Goal: Task Accomplishment & Management: Complete application form

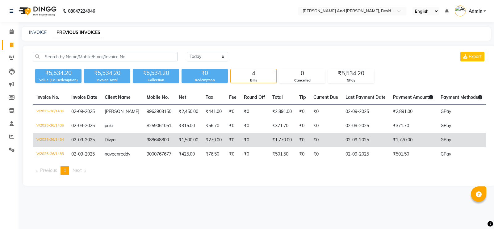
click at [143, 141] on td "988648800" at bounding box center [159, 140] width 32 height 14
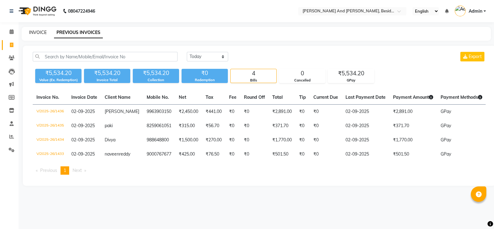
click at [39, 34] on link "INVOICE" at bounding box center [38, 33] width 18 height 6
select select "service"
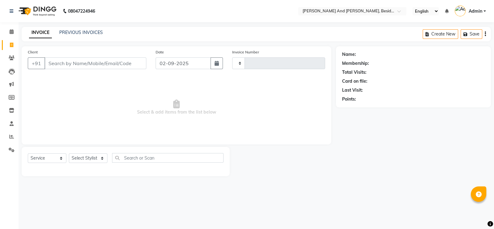
type input "1437"
select select "4907"
click at [63, 64] on input "Client" at bounding box center [95, 63] width 102 height 12
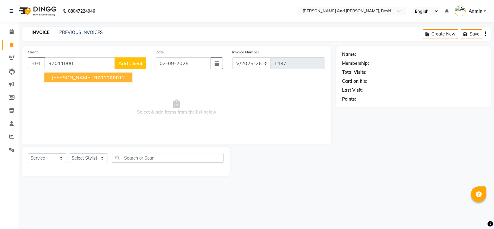
click at [61, 78] on span "SS Reddy" at bounding box center [72, 77] width 40 height 6
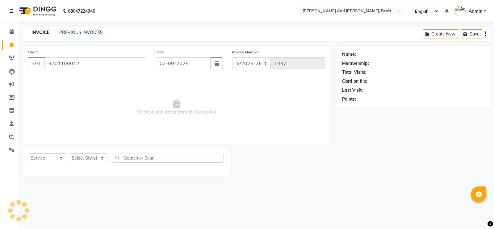
type input "9701100012"
select select "1: Object"
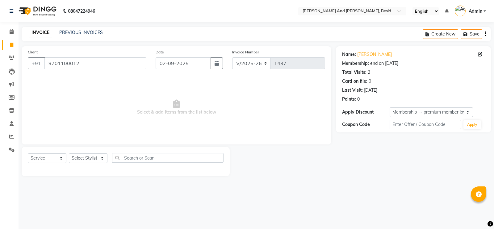
click at [103, 166] on div "Select Service Product Membership Package Voucher Prepaid Gift Card Select Styl…" at bounding box center [126, 160] width 196 height 15
click at [99, 158] on select "Select Stylist Ali Daulat Deepika Rajveer Sanib Saifi Savej Shailaja Shakir ZEE…" at bounding box center [88, 158] width 39 height 10
click at [69, 154] on select "Select Stylist Ali Daulat Deepika Rajveer Sanib Saifi Savej Shailaja Shakir ZEE…" at bounding box center [88, 158] width 39 height 10
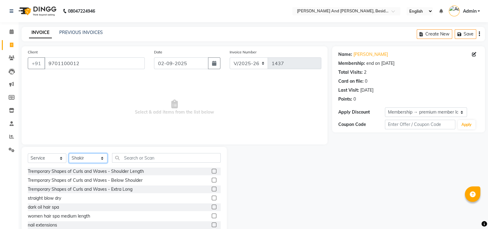
click at [102, 161] on select "Select Stylist Ali Daulat Deepika Rajveer Sanib Saifi Savej Shailaja Shakir ZEE…" at bounding box center [88, 158] width 39 height 10
select select "76440"
click at [69, 154] on select "Select Stylist Ali Daulat Deepika Rajveer Sanib Saifi Savej Shailaja Shakir ZEE…" at bounding box center [88, 158] width 39 height 10
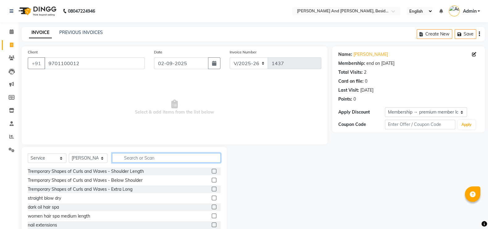
click at [137, 159] on input "text" at bounding box center [166, 158] width 109 height 10
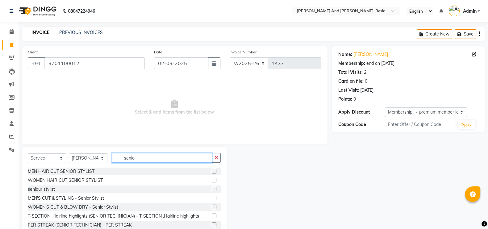
type input "senio"
click at [212, 170] on label at bounding box center [214, 171] width 5 height 5
click at [212, 170] on input "checkbox" at bounding box center [214, 171] width 4 height 4
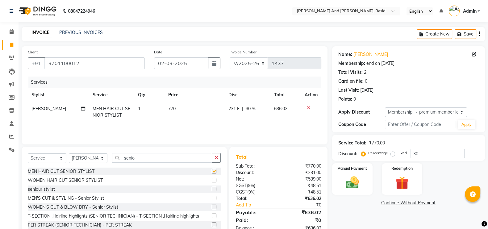
checkbox input "false"
click at [139, 163] on input "senio" at bounding box center [162, 158] width 100 height 10
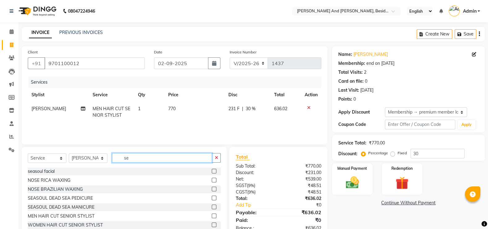
type input "s"
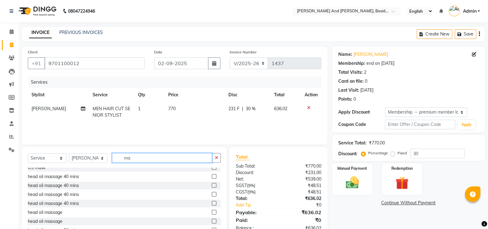
scroll to position [24, 0]
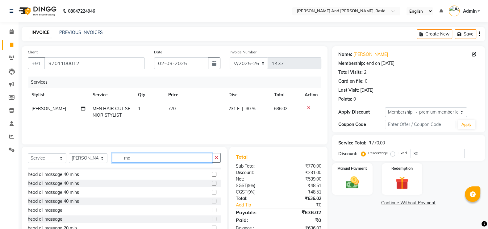
type input "ma"
click at [212, 210] on label at bounding box center [214, 210] width 5 height 5
click at [212, 210] on input "checkbox" at bounding box center [214, 210] width 4 height 4
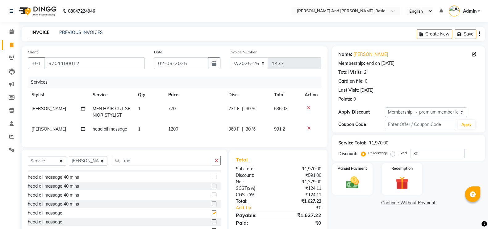
checkbox input "false"
click at [183, 131] on td "1200" at bounding box center [194, 129] width 60 height 14
select select "76440"
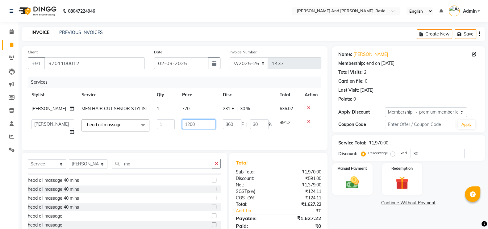
click at [189, 127] on input "1200" at bounding box center [198, 124] width 33 height 10
type input "1"
type input "600"
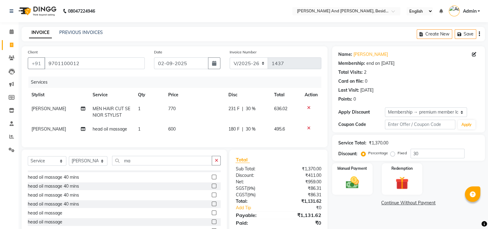
click at [191, 136] on td "600" at bounding box center [194, 129] width 60 height 14
select select "76440"
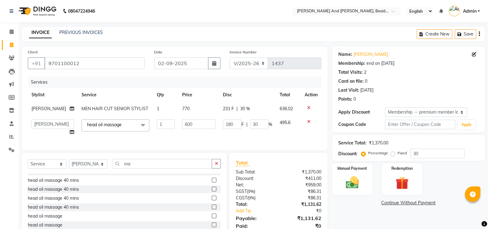
scroll to position [30, 0]
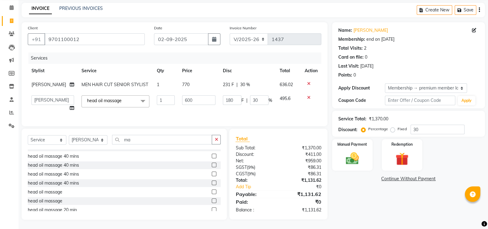
click at [245, 78] on td "231 F | 30 %" at bounding box center [247, 85] width 57 height 14
select select "76440"
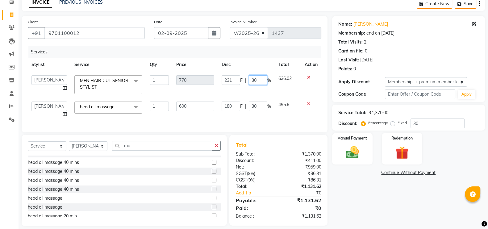
click at [260, 80] on input "30" at bounding box center [258, 80] width 19 height 10
type input "3"
type input "20"
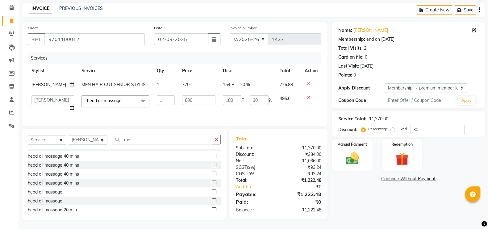
click at [267, 124] on div "Client +91 9701100012 Date 02-09-2025 Invoice Number V/2025 V/2025-26 1437 Serv…" at bounding box center [175, 74] width 306 height 104
click at [255, 95] on input "30" at bounding box center [259, 100] width 19 height 10
type input "3"
type input "10"
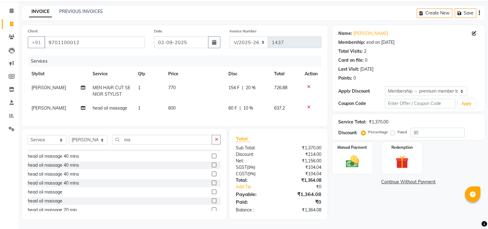
click at [259, 105] on td "60 F | 10 %" at bounding box center [248, 108] width 46 height 14
select select "76440"
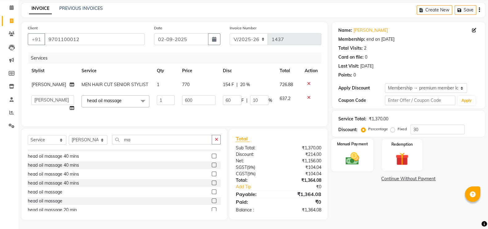
click at [360, 151] on img at bounding box center [352, 158] width 22 height 15
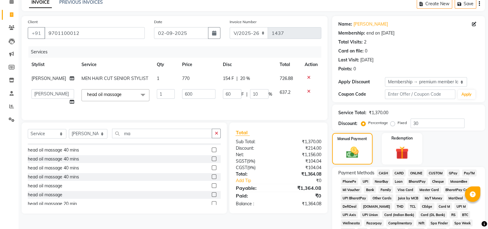
click at [453, 172] on span "GPay" at bounding box center [453, 172] width 13 height 7
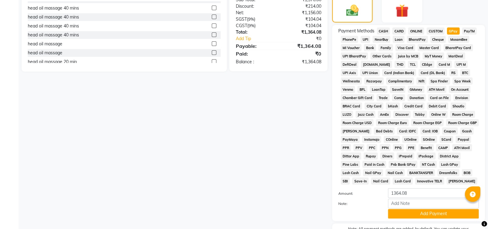
scroll to position [211, 0]
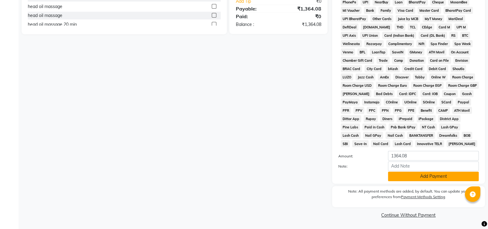
click at [415, 175] on button "Add Payment" at bounding box center [433, 177] width 91 height 10
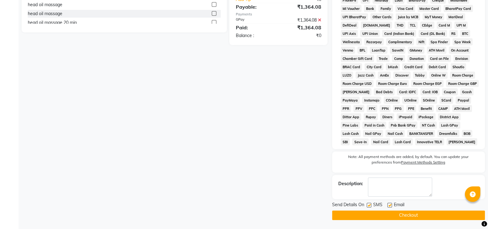
click at [400, 215] on button "Checkout" at bounding box center [408, 215] width 153 height 10
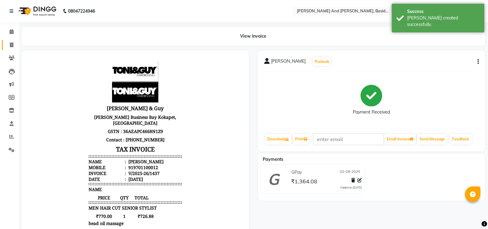
click at [11, 41] on link "Invoice" at bounding box center [9, 45] width 15 height 10
select select "service"
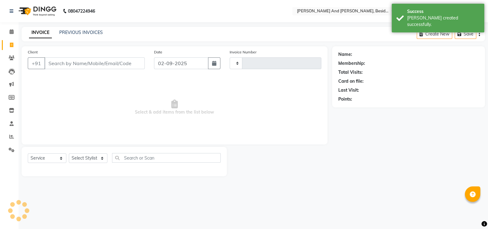
type input "1438"
select select "4907"
click at [90, 30] on link "PREVIOUS INVOICES" at bounding box center [81, 33] width 44 height 6
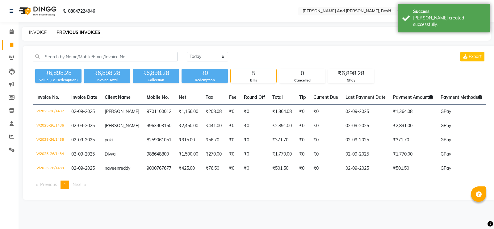
click at [38, 33] on link "INVOICE" at bounding box center [38, 33] width 18 height 6
select select "service"
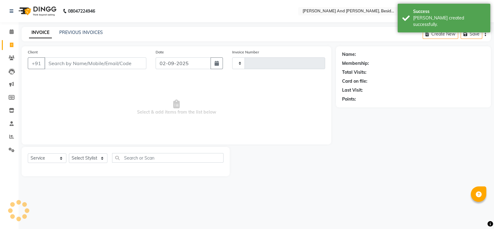
type input "1438"
select select "4907"
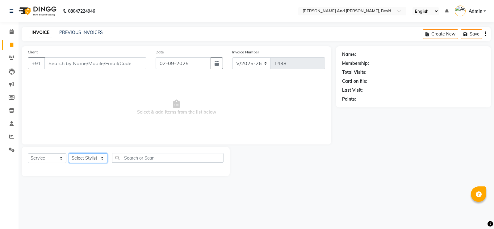
drag, startPoint x: 101, startPoint y: 158, endPoint x: 85, endPoint y: 93, distance: 67.3
click at [85, 93] on div "Client +91 Date 02-09-2025 Invoice Number V/2025 V/2025-26 1438 Select & add it…" at bounding box center [176, 111] width 319 height 130
select select "39397"
click at [69, 154] on select "Select Stylist Ali Daulat Deepika Rajveer Sanib Saifi Savej Shailaja Shakir ZEE…" at bounding box center [88, 158] width 39 height 10
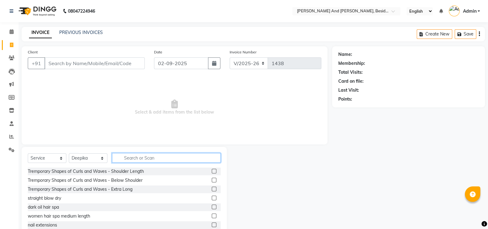
click at [127, 160] on input "text" at bounding box center [166, 158] width 109 height 10
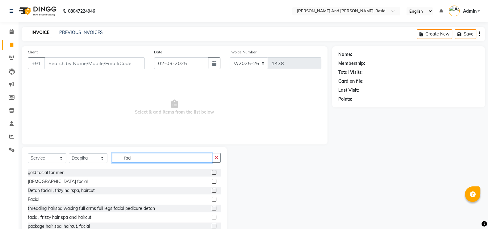
scroll to position [57, 0]
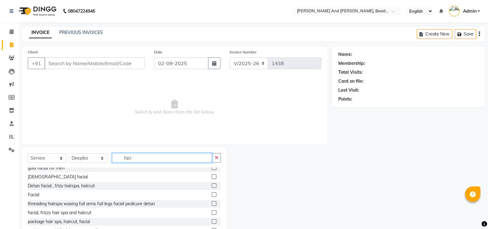
type input "faci"
click at [212, 194] on label at bounding box center [214, 194] width 5 height 5
click at [212, 194] on input "checkbox" at bounding box center [214, 195] width 4 height 4
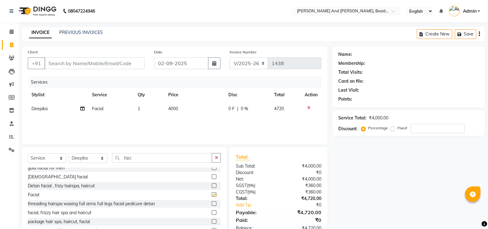
checkbox input "false"
click at [309, 108] on icon at bounding box center [308, 108] width 3 height 4
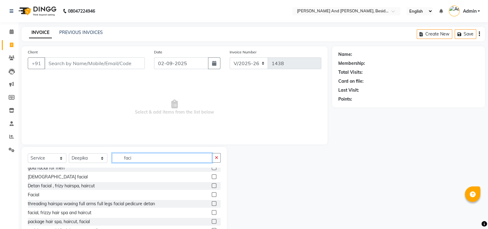
click at [162, 157] on input "faci" at bounding box center [162, 158] width 100 height 10
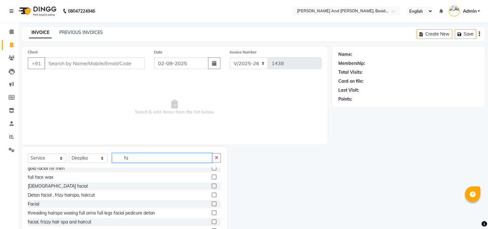
type input "f"
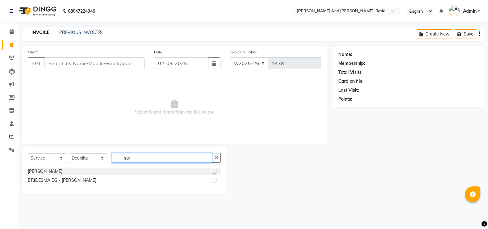
scroll to position [0, 0]
type input "sara"
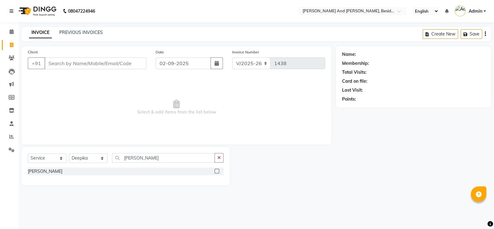
click at [216, 171] on label at bounding box center [216, 171] width 5 height 5
click at [216, 171] on input "checkbox" at bounding box center [216, 171] width 4 height 4
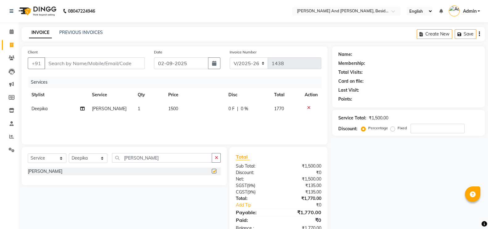
checkbox input "false"
click at [165, 160] on input "sara" at bounding box center [162, 158] width 100 height 10
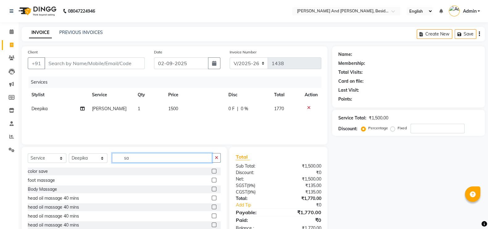
type input "s"
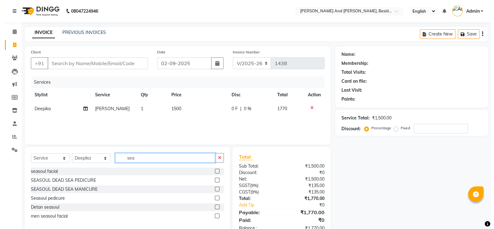
scroll to position [18, 0]
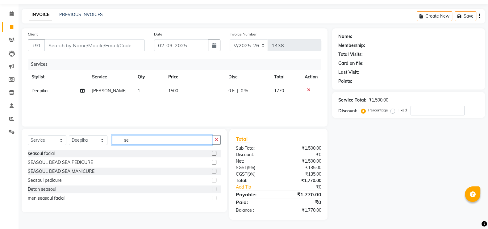
type input "s"
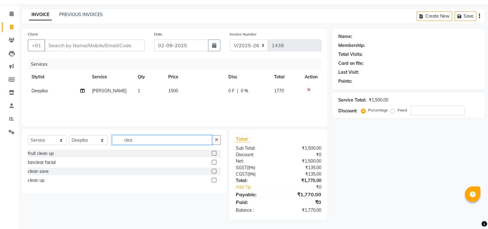
type input "clea"
click at [216, 180] on label at bounding box center [214, 180] width 5 height 5
click at [216, 180] on input "checkbox" at bounding box center [214, 180] width 4 height 4
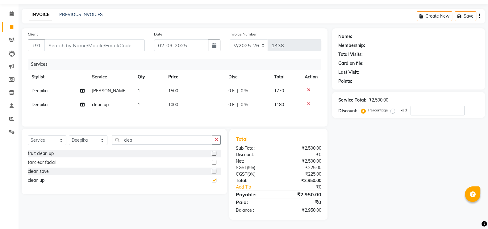
checkbox input "false"
click at [186, 102] on td "1000" at bounding box center [194, 105] width 60 height 14
select select "39397"
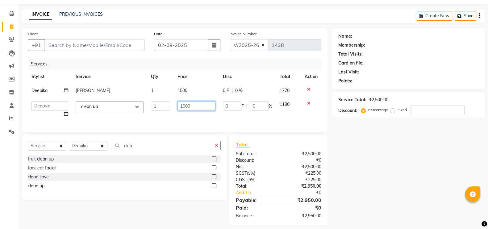
click at [196, 102] on input "1000" at bounding box center [196, 106] width 38 height 10
type input "1"
type input "1500"
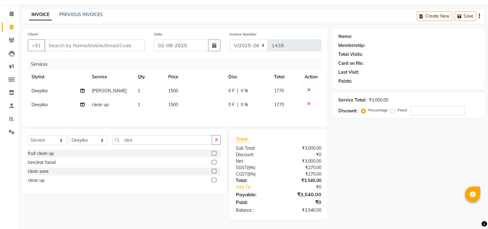
click at [196, 119] on div "Services Stylist Service Qty Price Disc Total Action Deepika sara detan 1 1500 …" at bounding box center [175, 90] width 294 height 62
click at [181, 104] on td "1500" at bounding box center [194, 105] width 60 height 14
select select "39397"
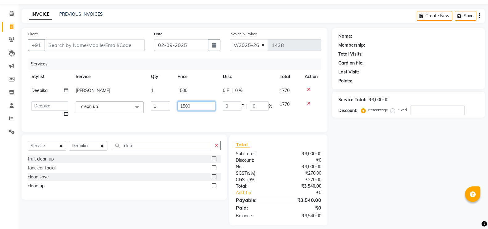
click at [196, 102] on input "1500" at bounding box center [196, 106] width 38 height 10
type input "1600"
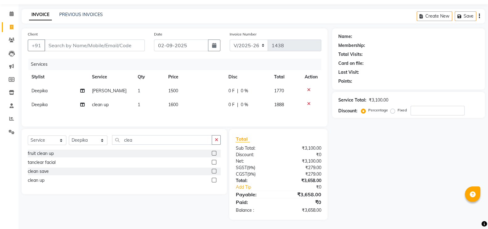
click at [190, 120] on div "Services Stylist Service Qty Price Disc Total Action Deepika sara detan 1 1500 …" at bounding box center [175, 90] width 294 height 62
click at [94, 47] on input "Client" at bounding box center [94, 46] width 100 height 12
click at [94, 43] on input "Client" at bounding box center [94, 46] width 100 height 12
type input "9"
type input "0"
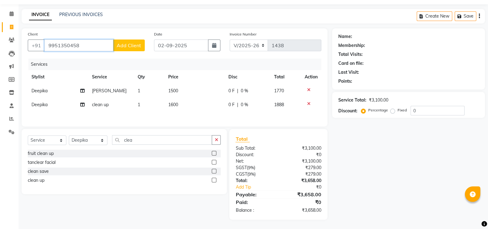
type input "9951350458"
click at [137, 44] on span "Add Client" at bounding box center [129, 45] width 24 height 6
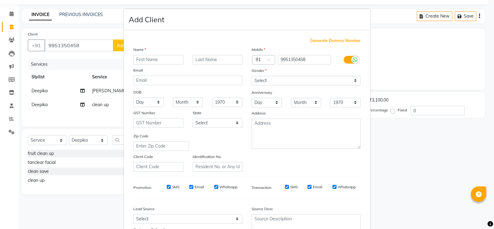
click at [147, 58] on input "text" at bounding box center [158, 60] width 50 height 10
type input "Sandheep"
click at [283, 81] on select "Select Male Female Other Prefer Not To Say" at bounding box center [306, 81] width 109 height 10
select select "male"
click at [252, 76] on select "Select Male Female Other Prefer Not To Say" at bounding box center [306, 81] width 109 height 10
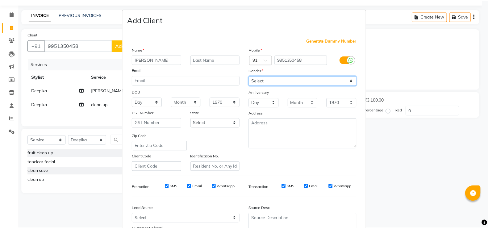
scroll to position [59, 0]
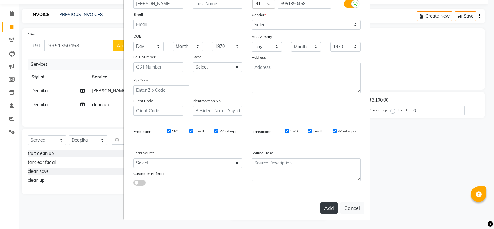
click at [329, 209] on button "Add" at bounding box center [328, 207] width 17 height 11
select select
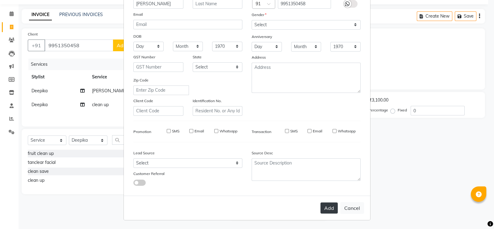
select select
checkbox input "false"
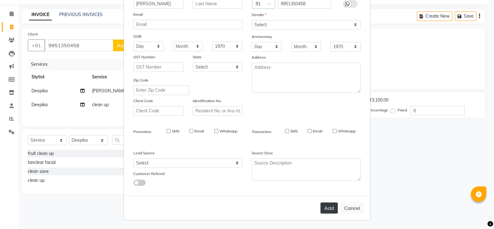
checkbox input "false"
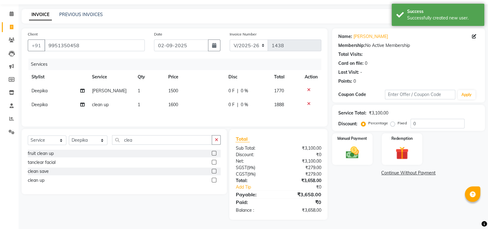
scroll to position [20, 0]
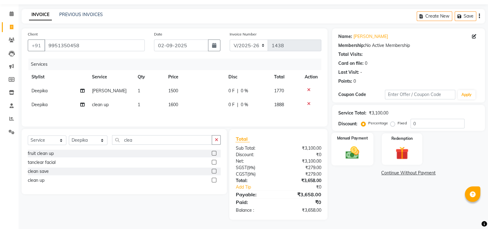
click at [352, 149] on img at bounding box center [352, 152] width 22 height 15
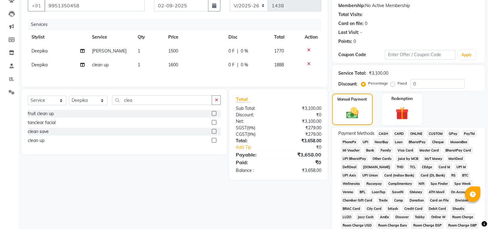
scroll to position [57, 0]
click at [56, 105] on select "Select Service Product Membership Package Voucher Prepaid Gift Card" at bounding box center [47, 101] width 39 height 10
click at [28, 99] on select "Select Service Product Membership Package Voucher Prepaid Gift Card" at bounding box center [47, 101] width 39 height 10
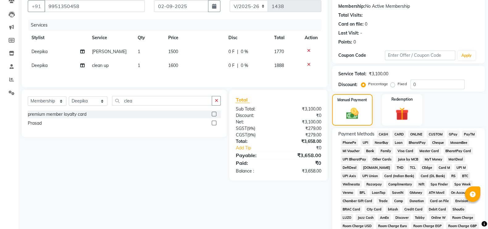
click at [212, 116] on label at bounding box center [214, 114] width 5 height 5
click at [212, 116] on input "checkbox" at bounding box center [214, 114] width 4 height 4
select select "select"
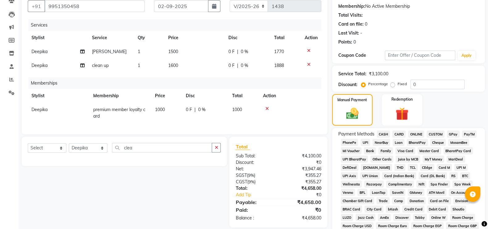
click at [242, 59] on td "0 F | 0 %" at bounding box center [247, 66] width 45 height 14
select select "39397"
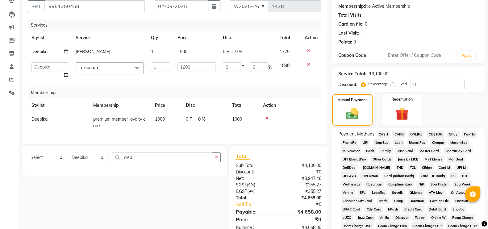
click at [242, 51] on span "0 %" at bounding box center [238, 51] width 7 height 6
select select "39397"
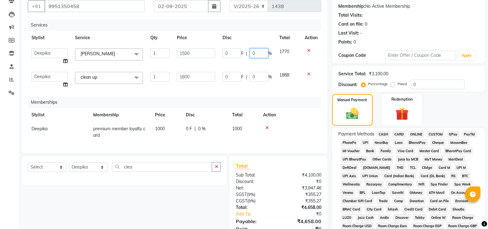
click at [251, 53] on input "0" at bounding box center [259, 53] width 19 height 10
type input "30"
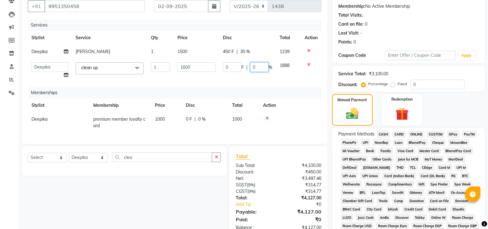
click at [250, 76] on td "0 F | 0 %" at bounding box center [247, 70] width 57 height 23
type input "30"
click at [292, 87] on div "Memberships" at bounding box center [177, 92] width 298 height 11
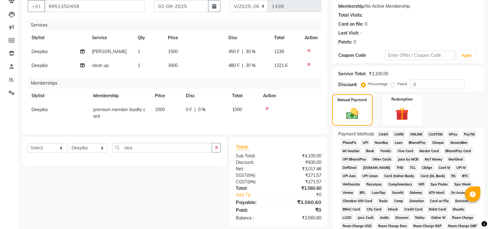
click at [266, 110] on icon at bounding box center [266, 108] width 3 height 4
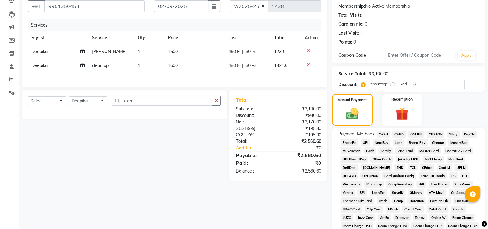
click at [252, 69] on span "30 %" at bounding box center [251, 65] width 10 height 6
select select "39397"
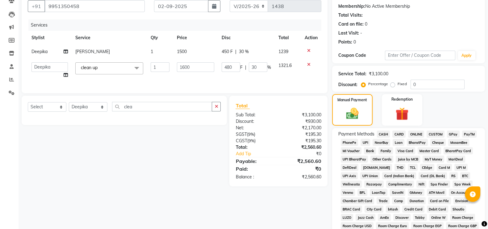
click at [267, 66] on span "%" at bounding box center [269, 67] width 4 height 6
click at [263, 67] on input "30" at bounding box center [258, 67] width 19 height 10
type input "3"
type input "0"
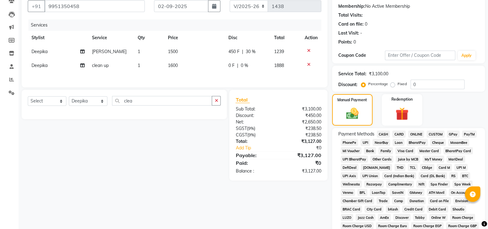
click at [246, 47] on td "450 F | 30 %" at bounding box center [248, 52] width 46 height 14
select select "39397"
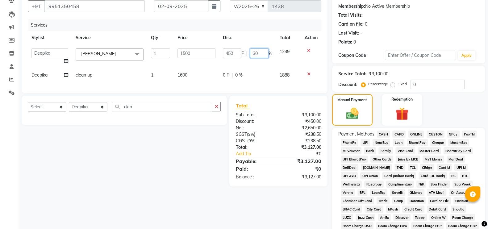
click at [266, 52] on input "30" at bounding box center [259, 53] width 19 height 10
type input "3"
type input "0"
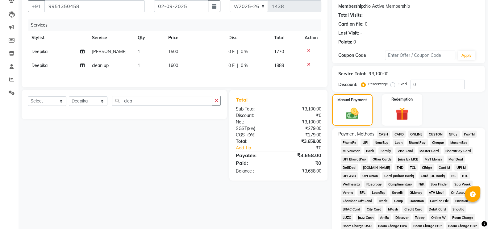
click at [185, 143] on div "Select Service Product Membership Package Voucher Prepaid Gift Card Select Styl…" at bounding box center [122, 135] width 210 height 91
click at [57, 102] on select "Select Service Product Membership Package Voucher Prepaid Gift Card" at bounding box center [47, 101] width 39 height 10
click at [28, 99] on select "Select Service Product Membership Package Voucher Prepaid Gift Card" at bounding box center [47, 101] width 39 height 10
click at [214, 116] on label at bounding box center [214, 114] width 5 height 5
click at [214, 116] on input "checkbox" at bounding box center [214, 114] width 4 height 4
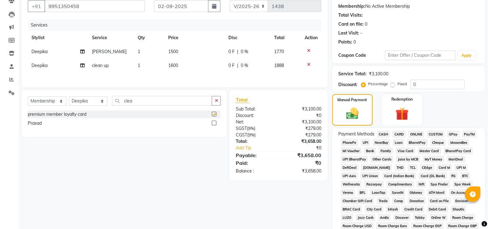
select select "select"
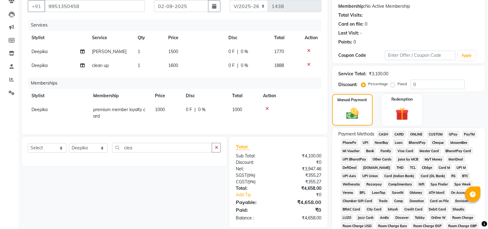
click at [239, 69] on td "0 F | 0 %" at bounding box center [247, 66] width 45 height 14
select select "39397"
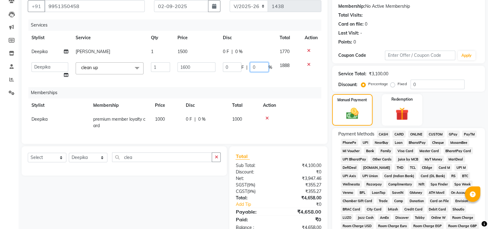
click at [255, 65] on input "0" at bounding box center [259, 67] width 19 height 10
type input "30"
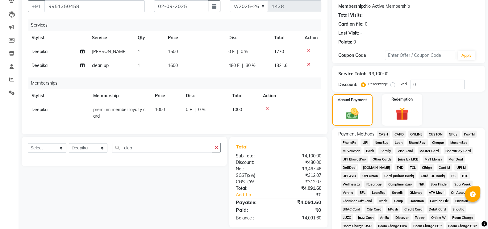
click at [239, 55] on td "0 F | 0 %" at bounding box center [248, 52] width 46 height 14
select select "39397"
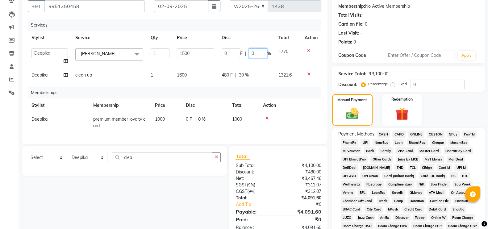
click at [257, 52] on input "0" at bounding box center [258, 53] width 19 height 10
type input "30"
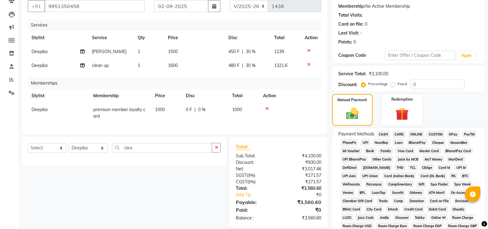
click at [135, 194] on div "Select Service Product Package Voucher Prepaid Gift Card Select Stylist Ali Dau…" at bounding box center [122, 182] width 210 height 91
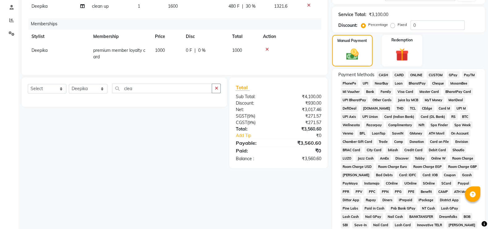
scroll to position [117, 0]
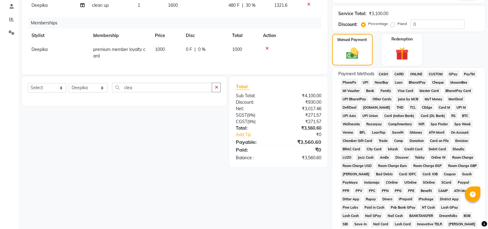
click at [453, 74] on span "GPay" at bounding box center [453, 73] width 13 height 7
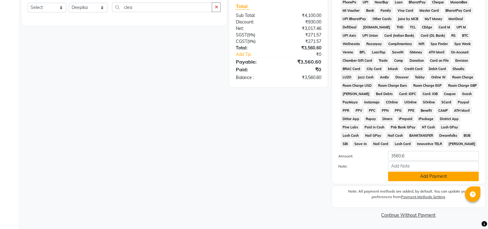
click at [416, 177] on button "Add Payment" at bounding box center [433, 177] width 91 height 10
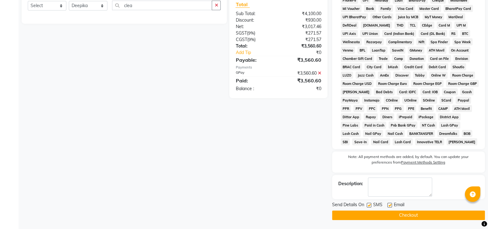
click at [393, 216] on button "Checkout" at bounding box center [408, 215] width 153 height 10
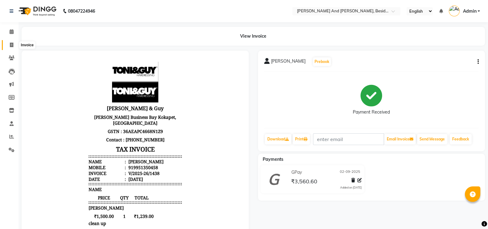
click at [9, 45] on span at bounding box center [11, 45] width 11 height 7
select select "service"
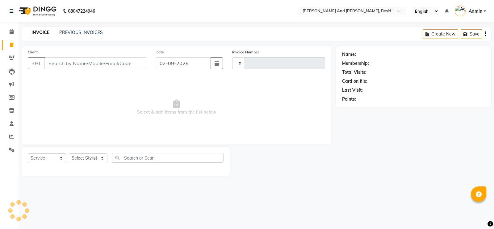
type input "1439"
select select "4907"
click at [80, 35] on link "PREVIOUS INVOICES" at bounding box center [81, 33] width 44 height 6
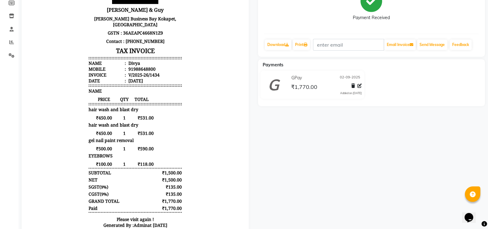
scroll to position [95, 0]
